Goal: Task Accomplishment & Management: Complete application form

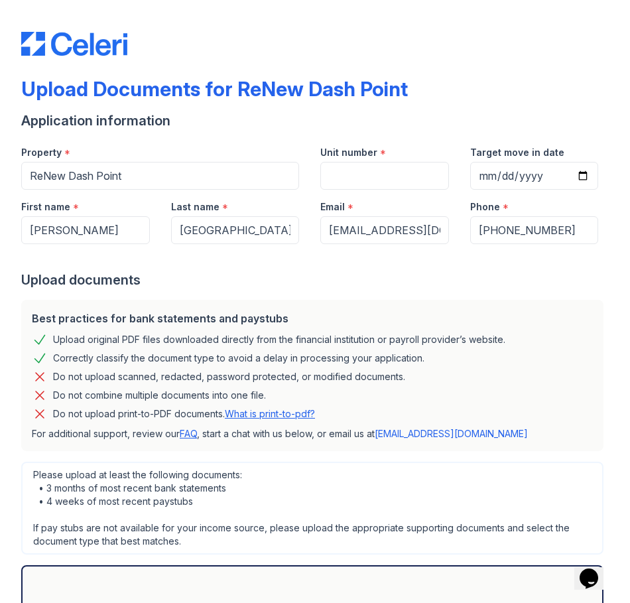
click at [220, 289] on form "Application information Property * [GEOGRAPHIC_DATA] Unit number * Target move …" at bounding box center [315, 419] width 588 height 616
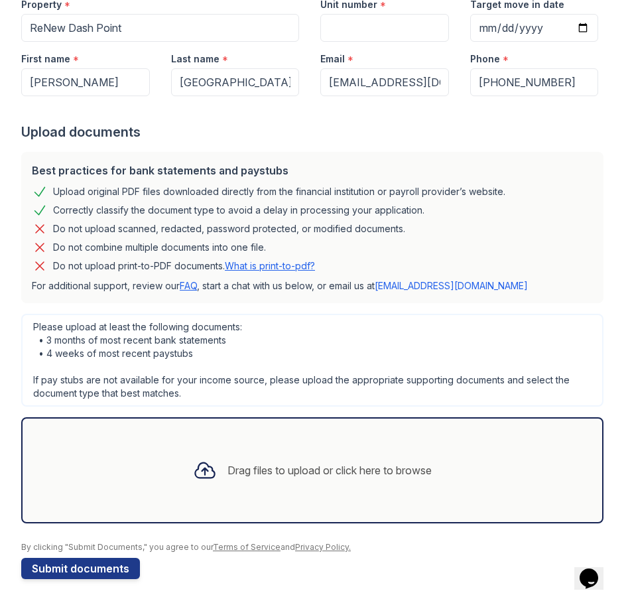
scroll to position [151, 0]
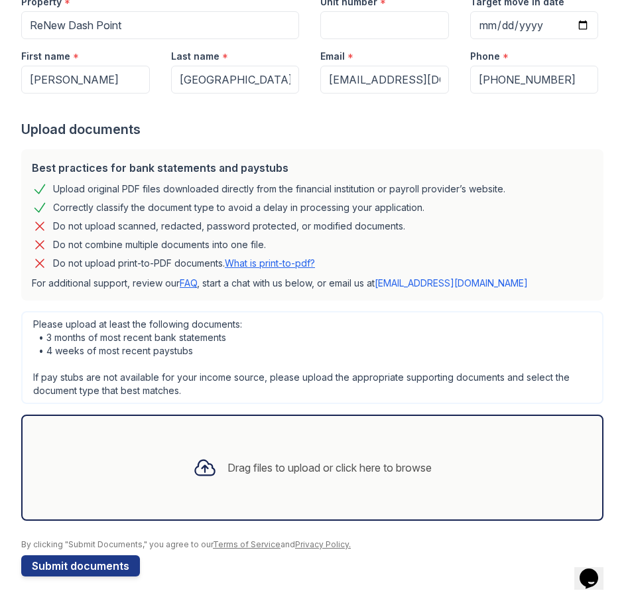
click at [249, 466] on div "Drag files to upload or click here to browse" at bounding box center [330, 468] width 204 height 16
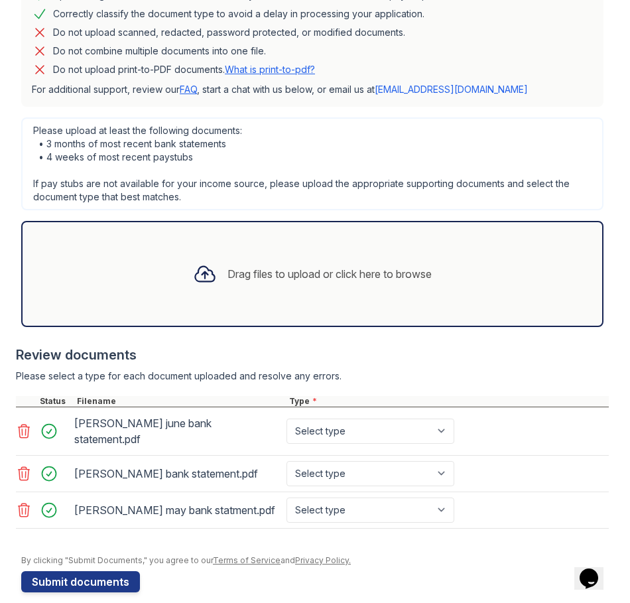
scroll to position [348, 0]
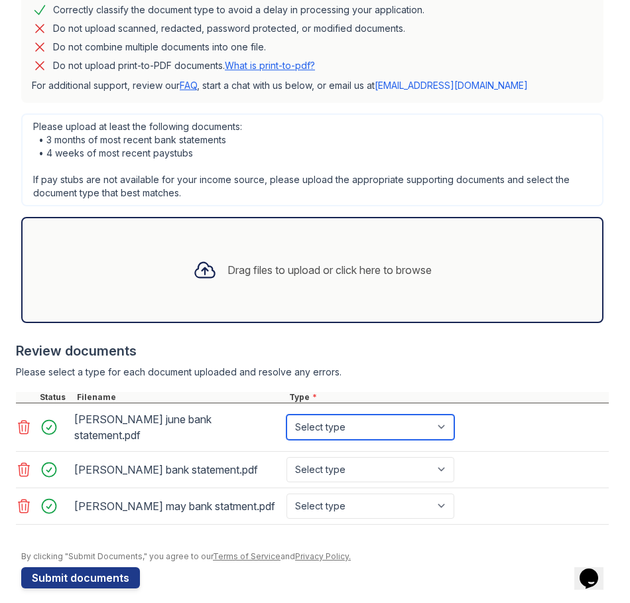
click at [452, 422] on select "Select type Paystub Bank Statement Offer Letter Tax Documents Benefit Award Let…" at bounding box center [371, 427] width 168 height 25
select select "bank_statement"
click at [287, 415] on select "Select type Paystub Bank Statement Offer Letter Tax Documents Benefit Award Let…" at bounding box center [371, 427] width 168 height 25
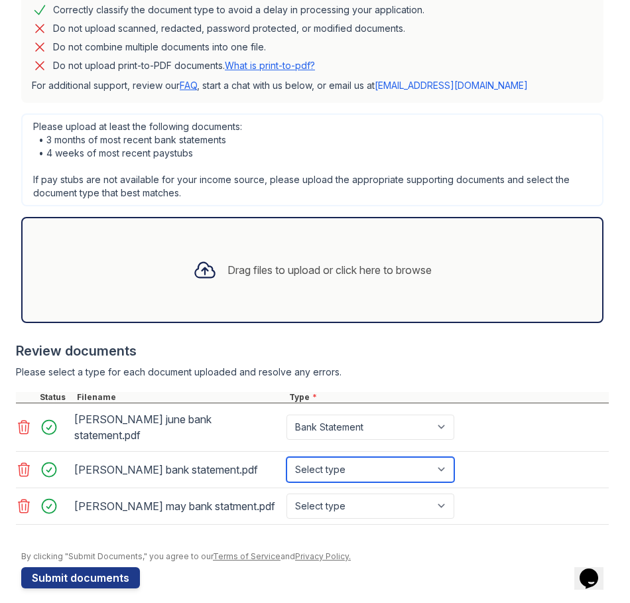
click at [395, 457] on select "Select type Paystub Bank Statement Offer Letter Tax Documents Benefit Award Let…" at bounding box center [371, 469] width 168 height 25
select select "bank_statement"
click at [287, 457] on select "Select type Paystub Bank Statement Offer Letter Tax Documents Benefit Award Let…" at bounding box center [371, 469] width 168 height 25
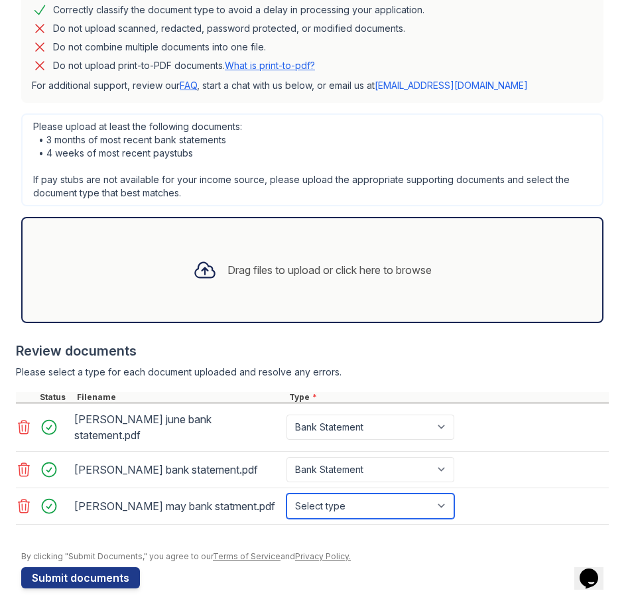
click at [401, 494] on select "Select type Paystub Bank Statement Offer Letter Tax Documents Benefit Award Let…" at bounding box center [371, 506] width 168 height 25
select select "bank_statement"
click at [287, 494] on select "Select type Paystub Bank Statement Offer Letter Tax Documents Benefit Award Let…" at bounding box center [371, 506] width 168 height 25
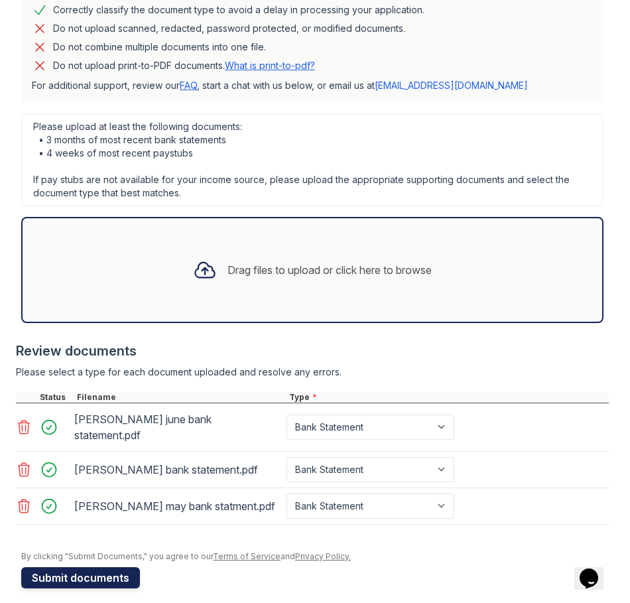
click at [90, 571] on button "Submit documents" at bounding box center [80, 577] width 119 height 21
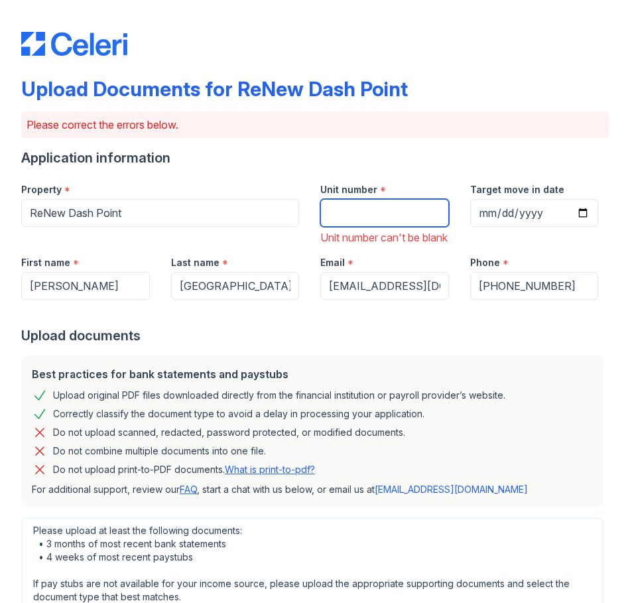
click at [362, 214] on input "Unit number" at bounding box center [384, 213] width 129 height 28
click at [357, 218] on input "88" at bounding box center [384, 213] width 129 height 28
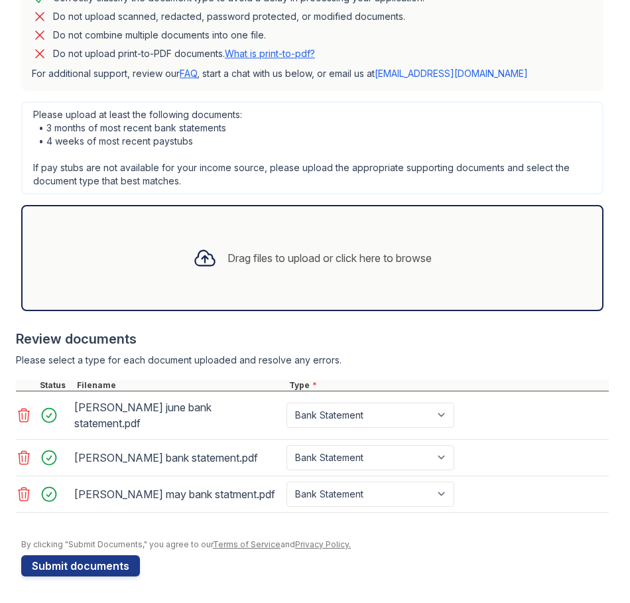
scroll to position [420, 0]
type input "88 #A"
click at [124, 569] on button "Submit documents" at bounding box center [80, 565] width 119 height 21
